Goal: Information Seeking & Learning: Learn about a topic

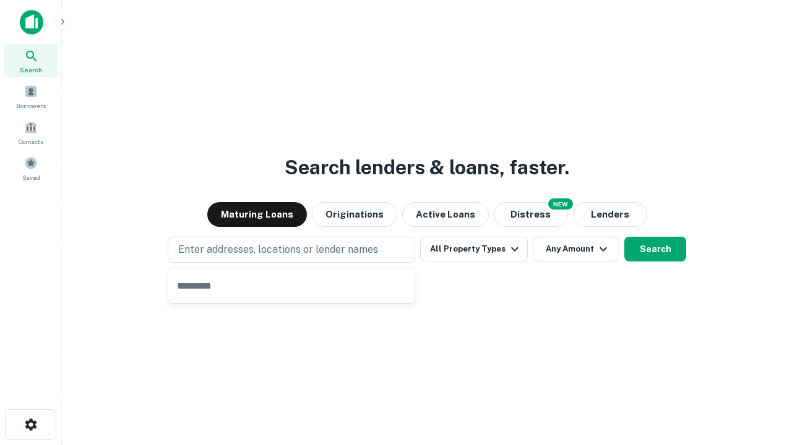
type input "**********"
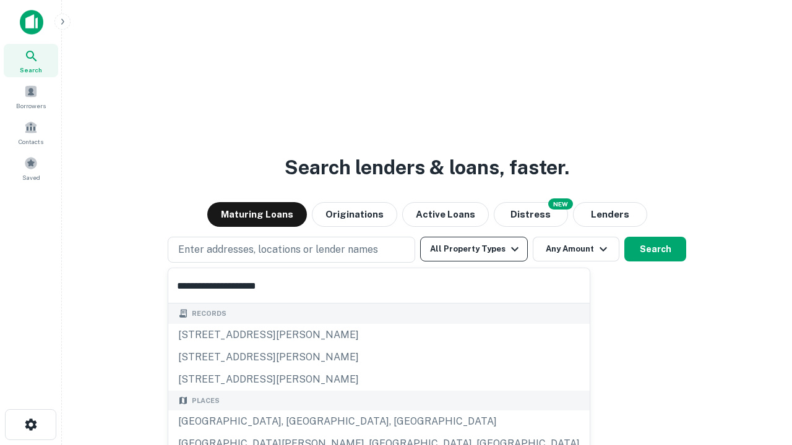
click at [474, 249] on button "All Property Types" at bounding box center [474, 249] width 108 height 25
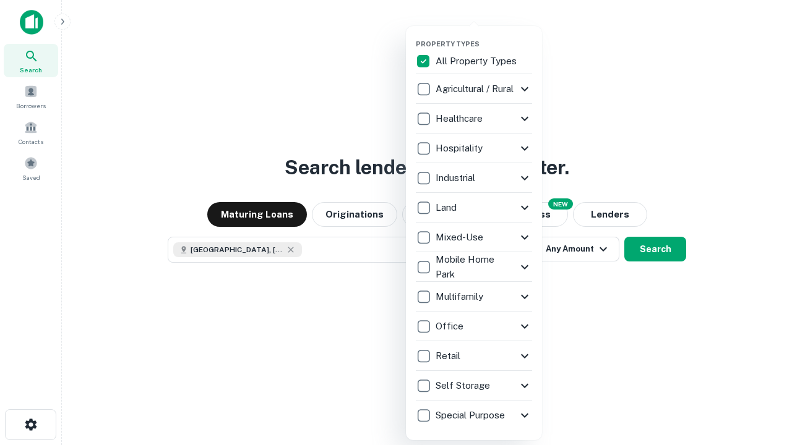
click at [484, 36] on button "button" at bounding box center [484, 36] width 136 height 1
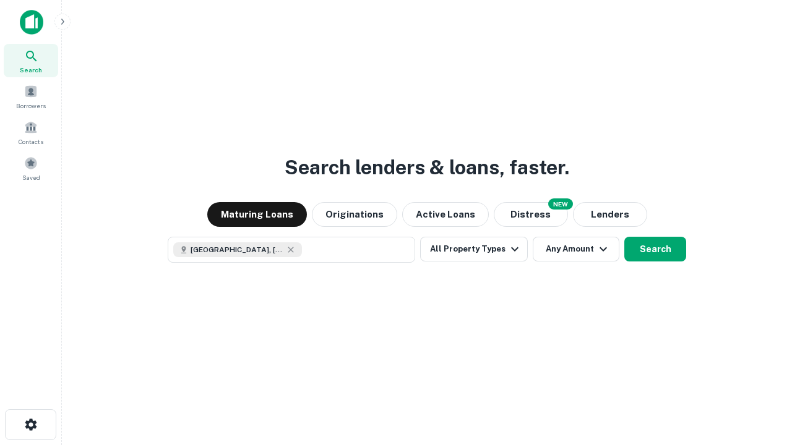
scroll to position [20, 0]
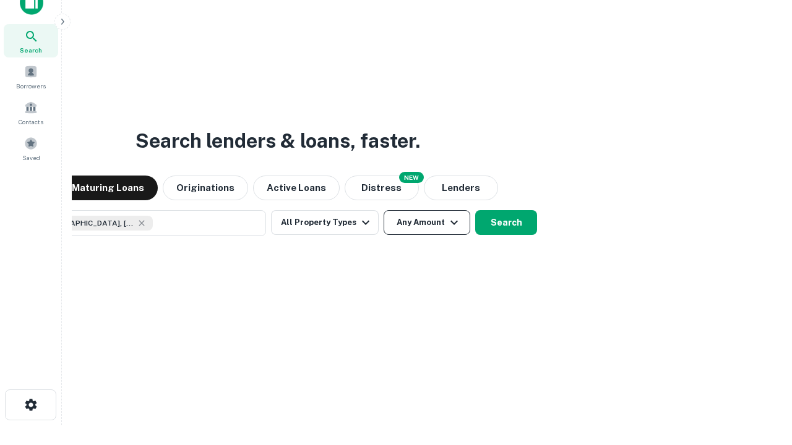
click at [384, 210] on button "Any Amount" at bounding box center [427, 222] width 87 height 25
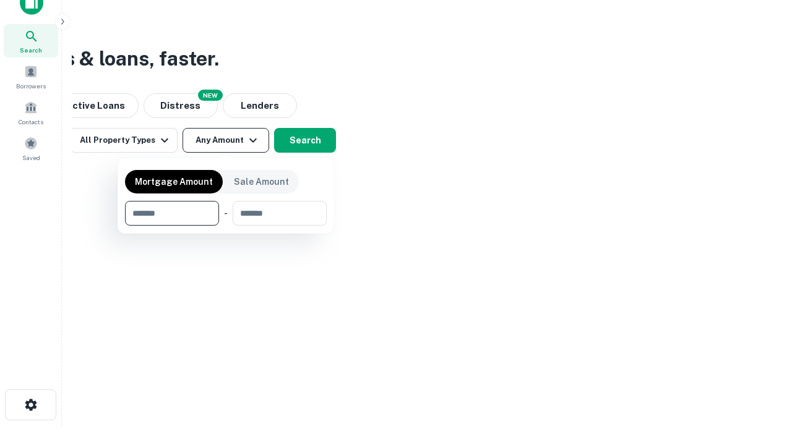
type input "*******"
click at [226, 226] on button "button" at bounding box center [226, 226] width 202 height 1
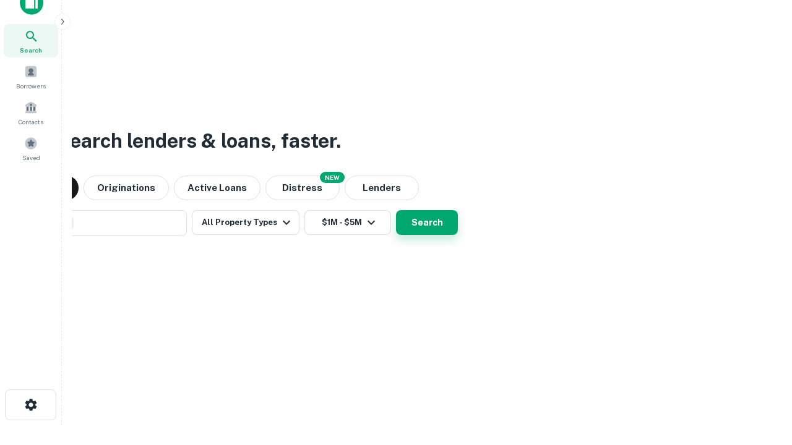
click at [396, 210] on button "Search" at bounding box center [427, 222] width 62 height 25
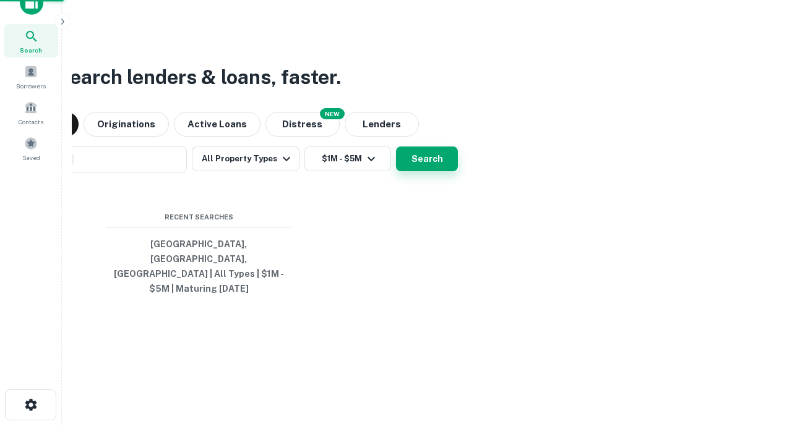
scroll to position [40, 350]
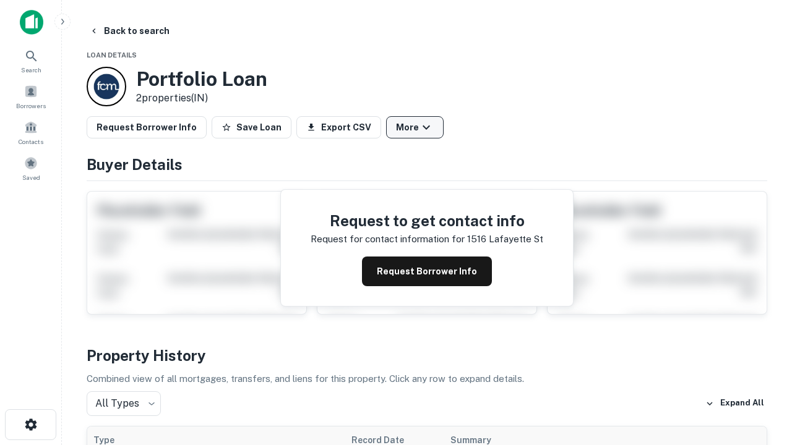
click at [415, 127] on button "More" at bounding box center [415, 127] width 58 height 22
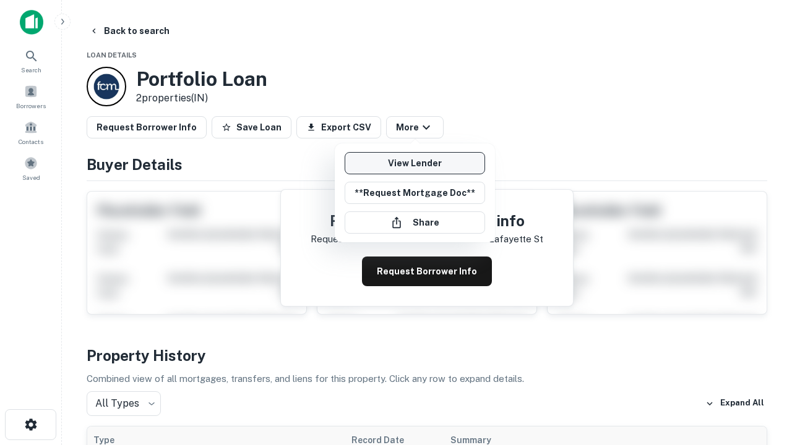
click at [415, 163] on link "View Lender" at bounding box center [415, 163] width 140 height 22
